Goal: Task Accomplishment & Management: Complete application form

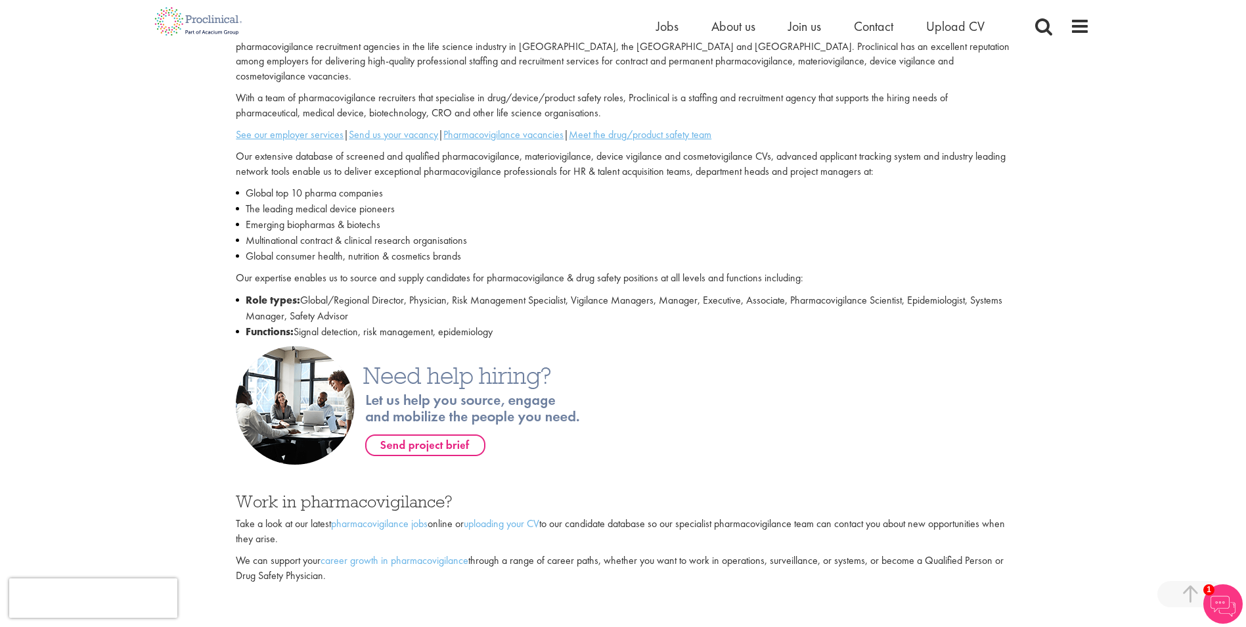
scroll to position [460, 0]
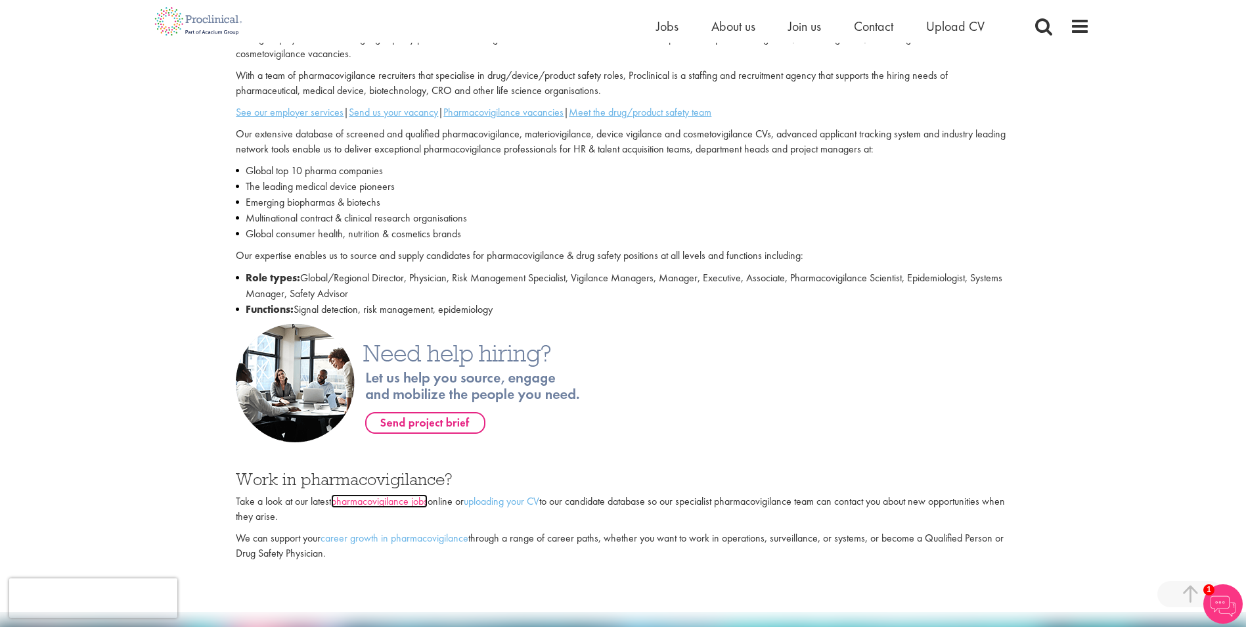
click at [355, 494] on link "pharmacovigilance jobs" at bounding box center [379, 501] width 97 height 14
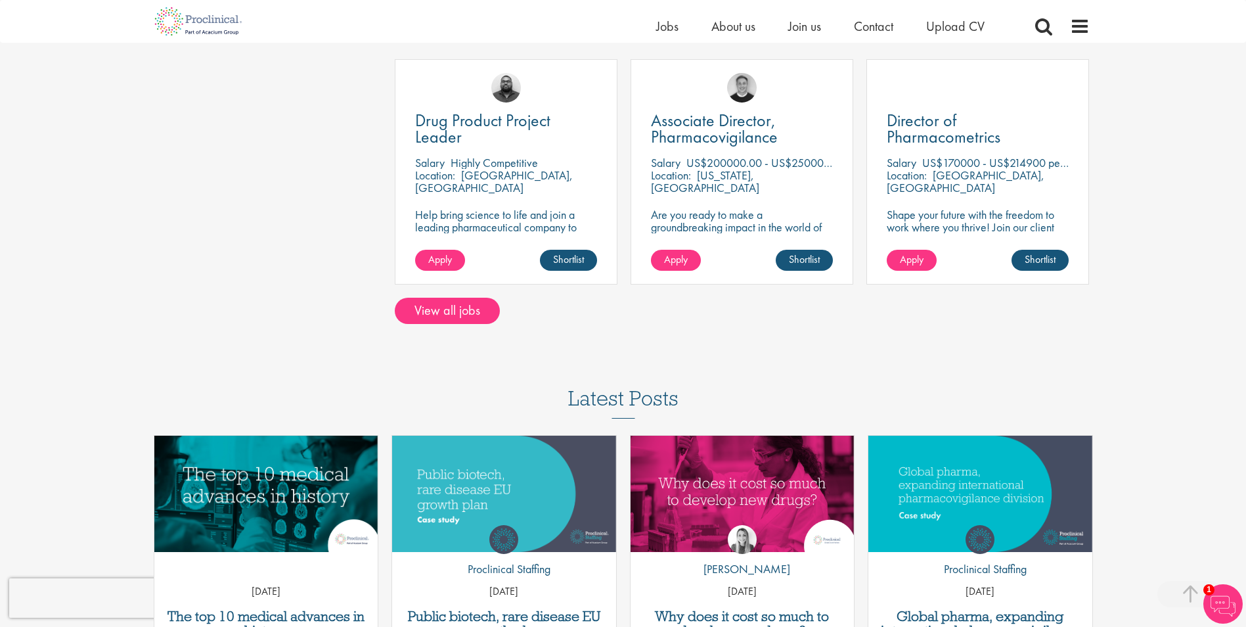
scroll to position [525, 0]
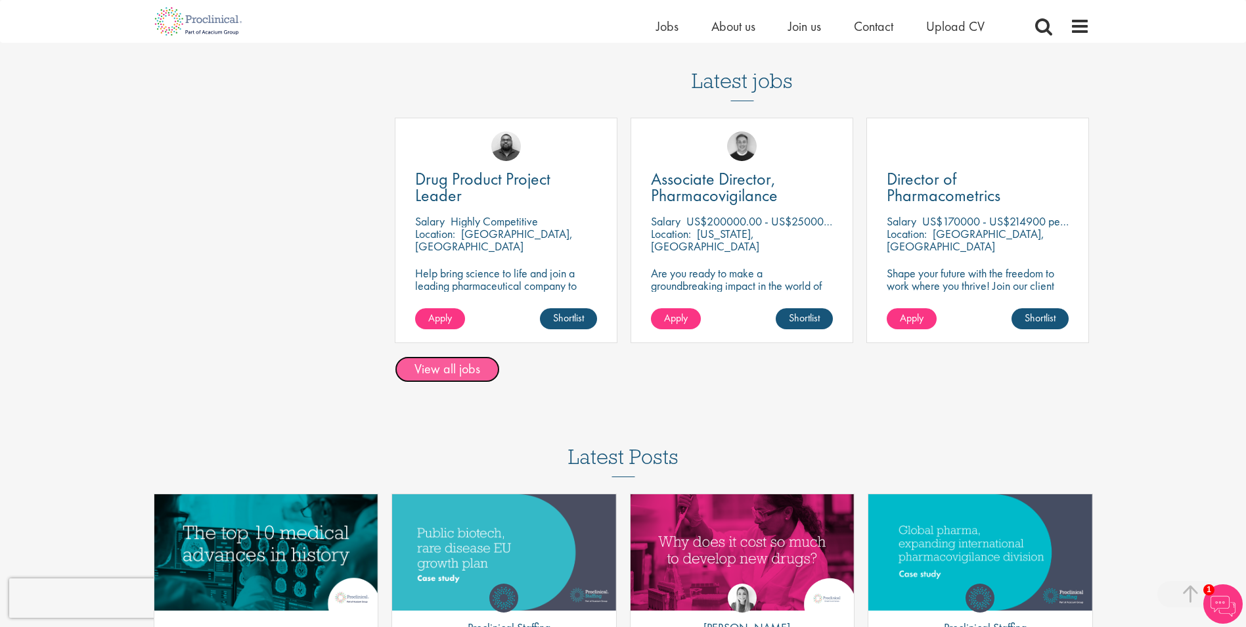
click at [462, 371] on link "View all jobs" at bounding box center [447, 369] width 105 height 26
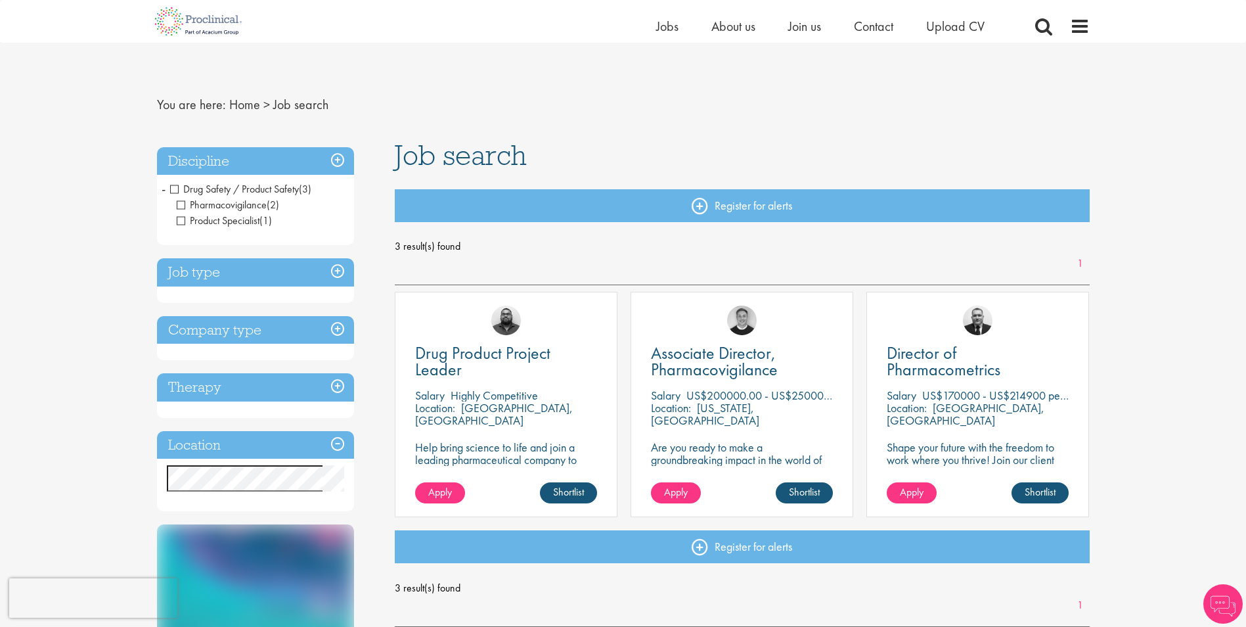
scroll to position [131, 0]
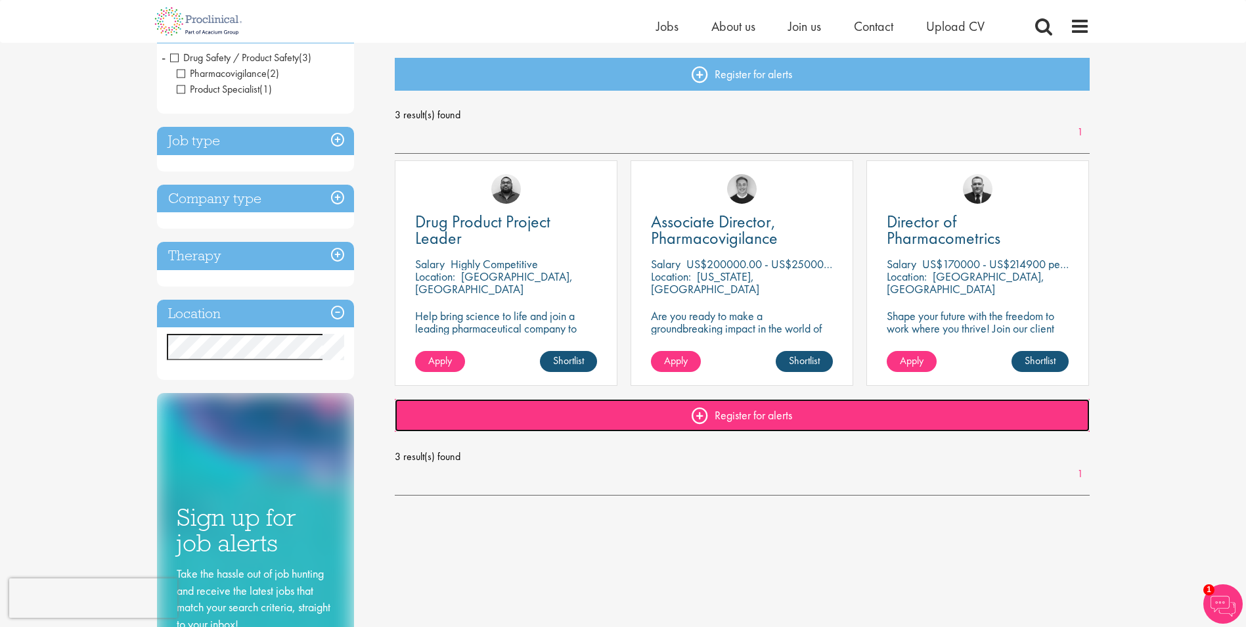
click at [694, 416] on link "Register for alerts" at bounding box center [742, 415] width 695 height 33
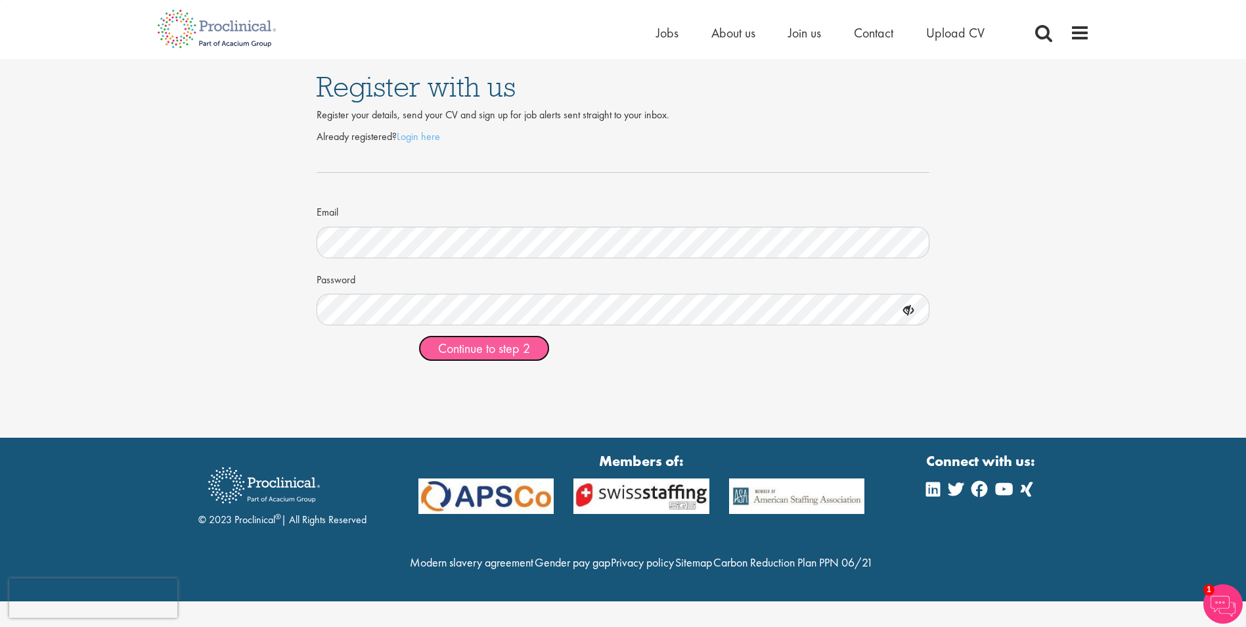
click at [487, 350] on span "Continue to step 2" at bounding box center [484, 348] width 92 height 17
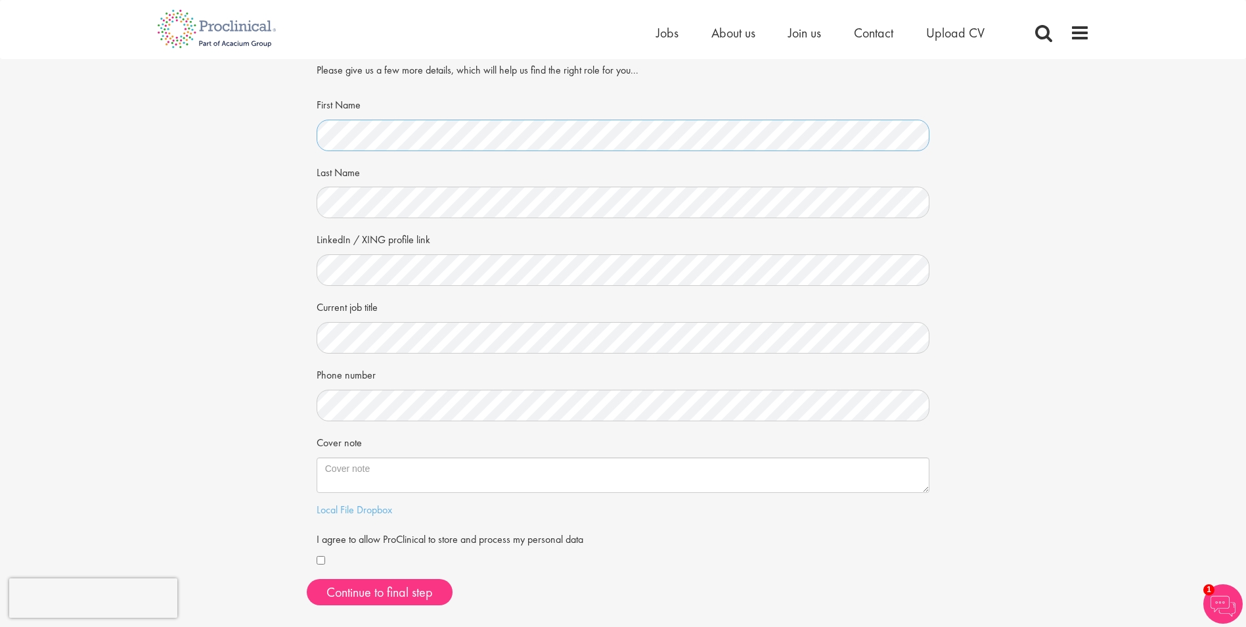
scroll to position [66, 0]
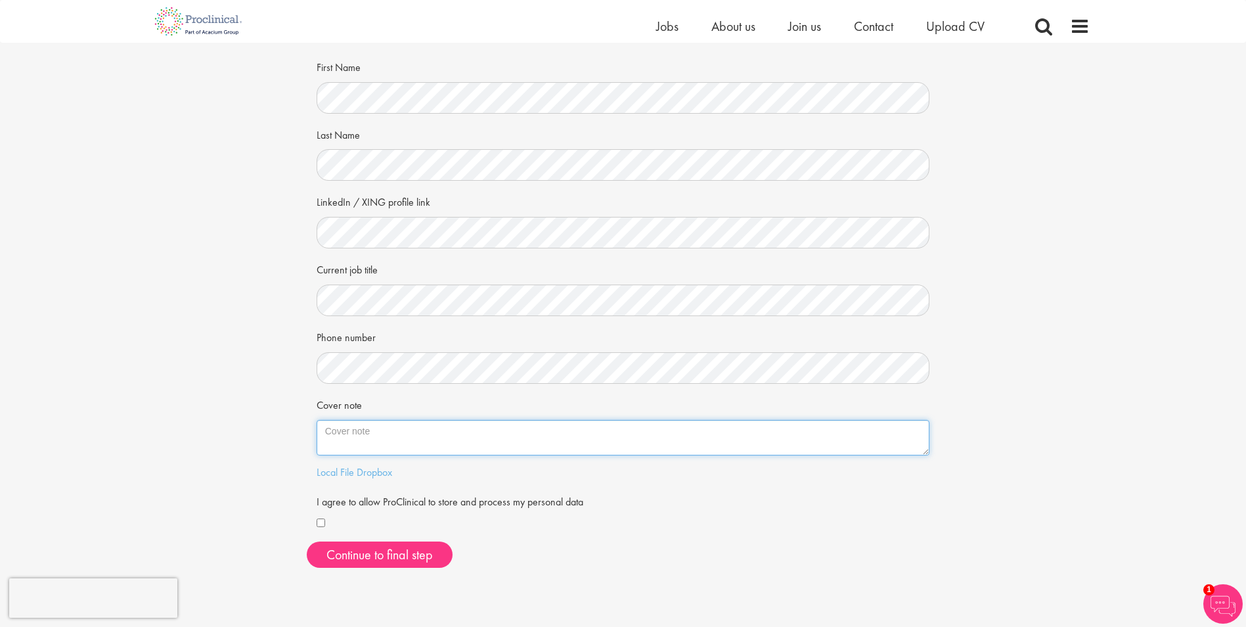
click at [489, 446] on textarea "Cover note" at bounding box center [623, 437] width 613 height 35
